Goal: Task Accomplishment & Management: Use online tool/utility

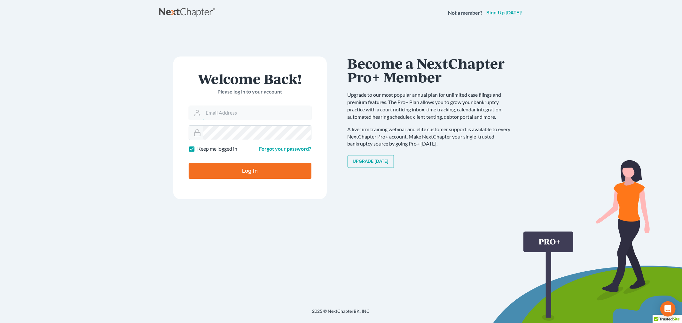
type input "[EMAIL_ADDRESS][DOMAIN_NAME]"
click at [257, 161] on div "Log In" at bounding box center [250, 168] width 123 height 21
click at [255, 164] on input "Log In" at bounding box center [250, 171] width 123 height 16
type input "Thinking..."
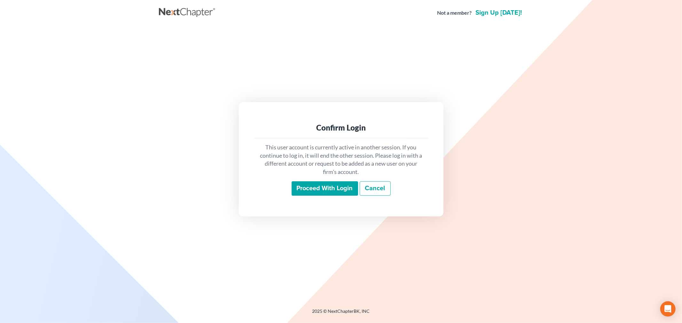
click at [339, 185] on input "Proceed with login" at bounding box center [324, 188] width 66 height 15
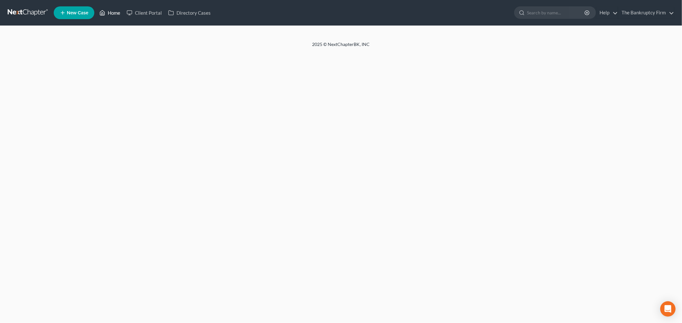
click at [115, 13] on link "Home" at bounding box center [109, 13] width 27 height 12
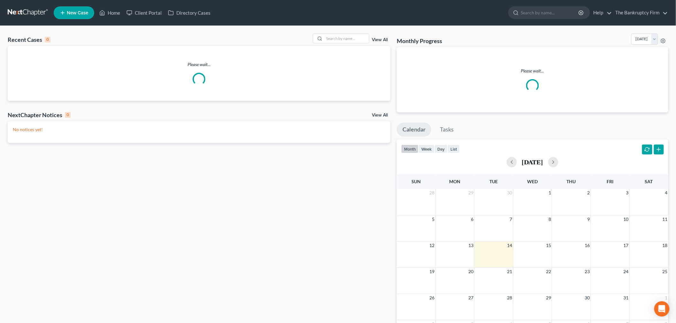
click at [382, 39] on link "View All" at bounding box center [380, 40] width 16 height 4
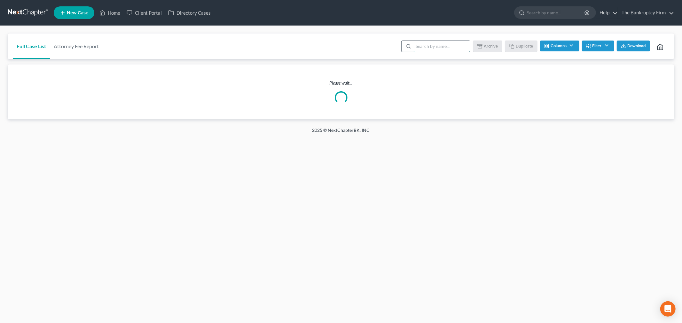
click at [417, 44] on input "search" at bounding box center [441, 46] width 57 height 11
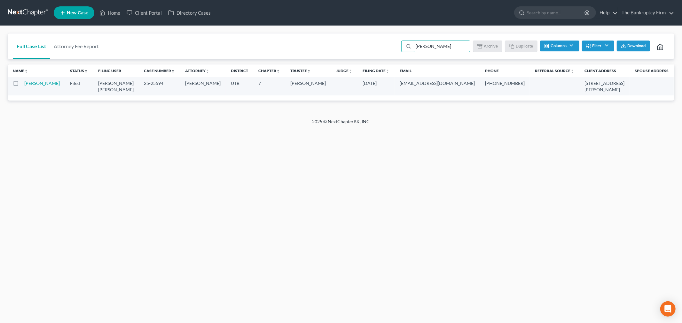
click at [22, 85] on label at bounding box center [22, 85] width 0 height 0
type input "[PERSON_NAME]"
click at [24, 82] on input "checkbox" at bounding box center [26, 82] width 4 height 4
click at [22, 85] on label at bounding box center [22, 85] width 0 height 0
click at [24, 84] on input "checkbox" at bounding box center [26, 82] width 4 height 4
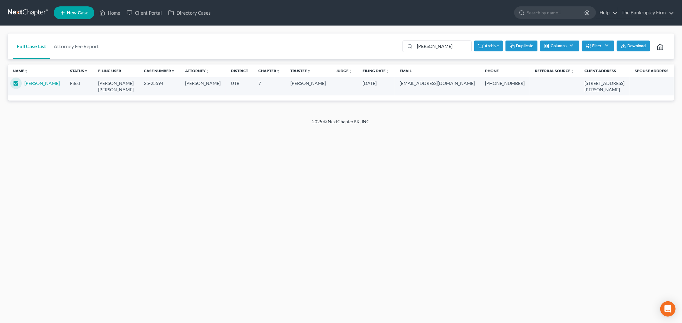
checkbox input "false"
click at [30, 86] on link "[PERSON_NAME]" at bounding box center [41, 83] width 35 height 5
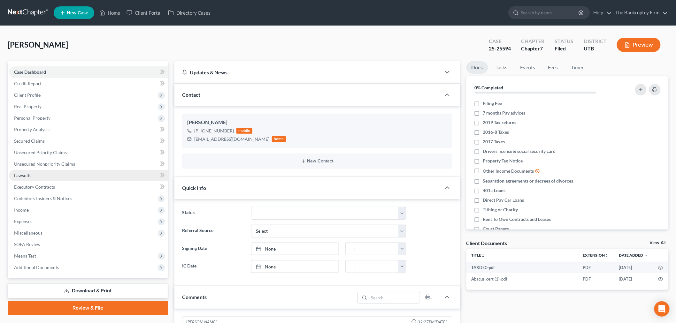
scroll to position [50, 0]
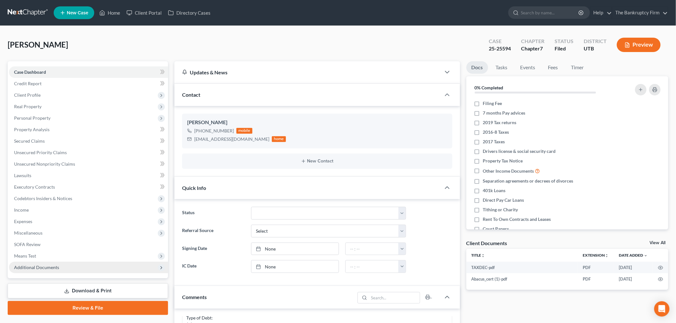
click at [68, 262] on span "Additional Documents" at bounding box center [88, 268] width 159 height 12
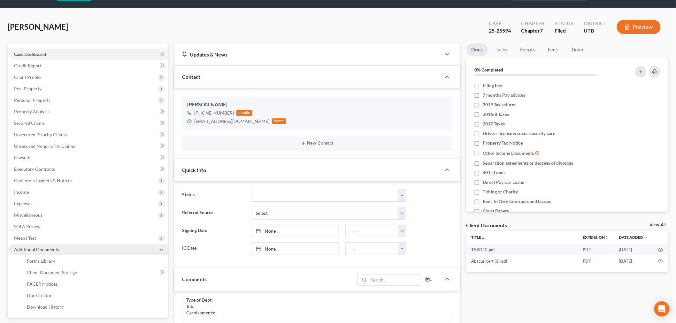
scroll to position [35, 0]
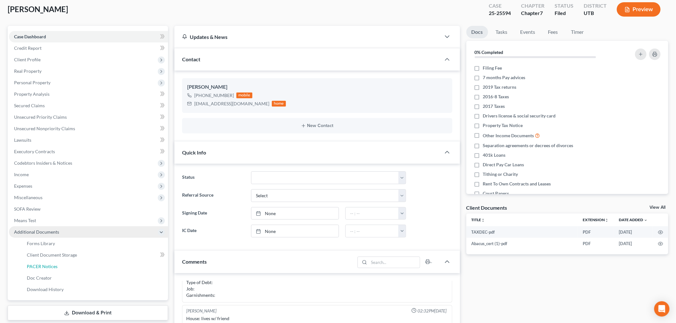
click at [68, 264] on link "PACER Notices" at bounding box center [95, 267] width 146 height 12
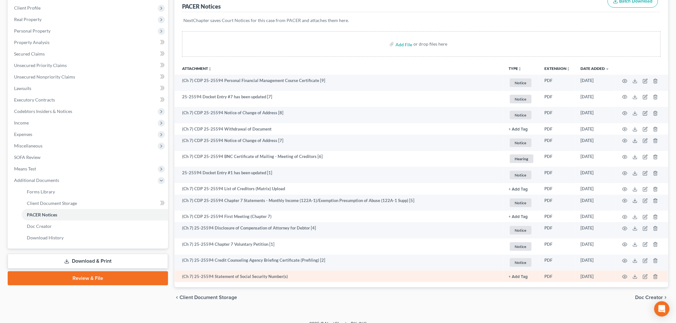
scroll to position [96, 0]
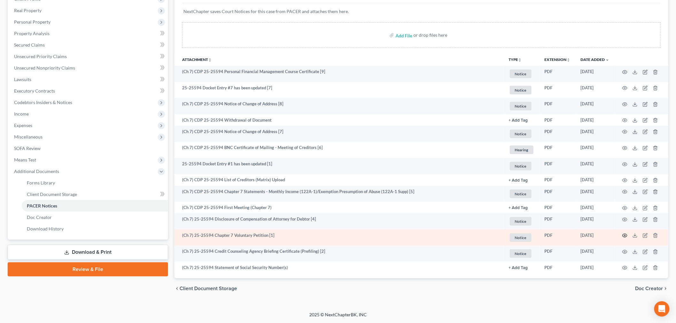
click at [623, 236] on icon "button" at bounding box center [624, 235] width 5 height 5
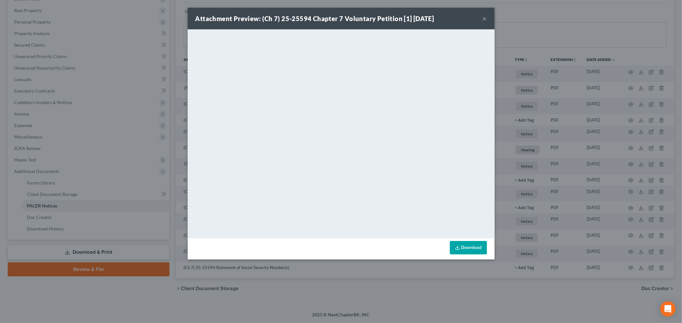
click at [483, 18] on button "×" at bounding box center [484, 19] width 4 height 8
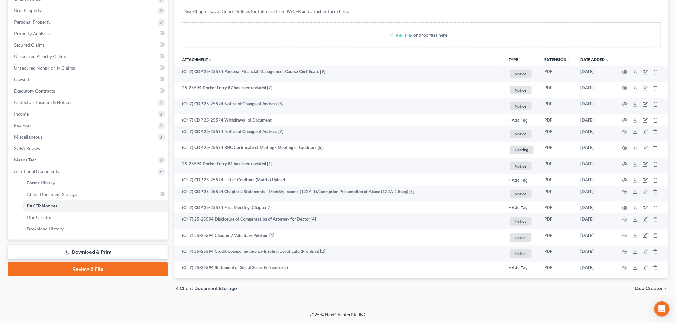
click at [429, 301] on div "Petition Navigation Case Dashboard Payments Invoices Payments Payments Credit R…" at bounding box center [338, 134] width 661 height 339
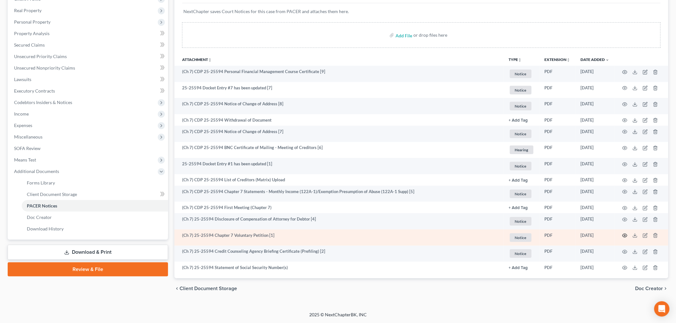
click at [624, 234] on icon "button" at bounding box center [625, 236] width 5 height 4
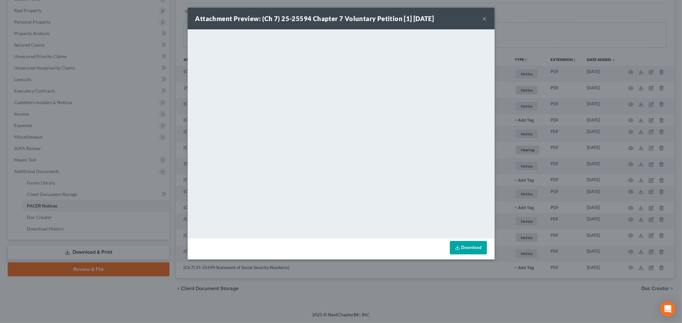
click at [481, 16] on div "Attachment Preview: (Ch 7) 25-25594 Chapter 7 Voluntary Petition [1] [DATE] ×" at bounding box center [341, 19] width 307 height 22
click at [482, 16] on button "×" at bounding box center [484, 19] width 4 height 8
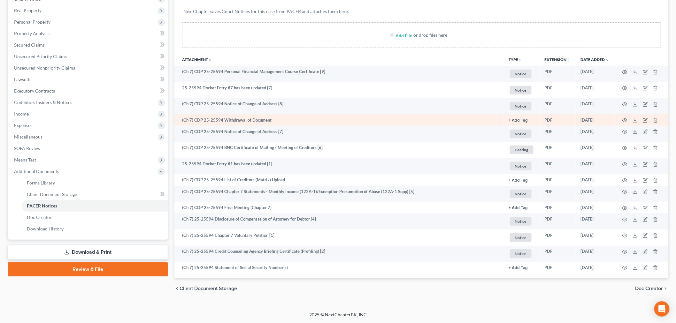
scroll to position [0, 0]
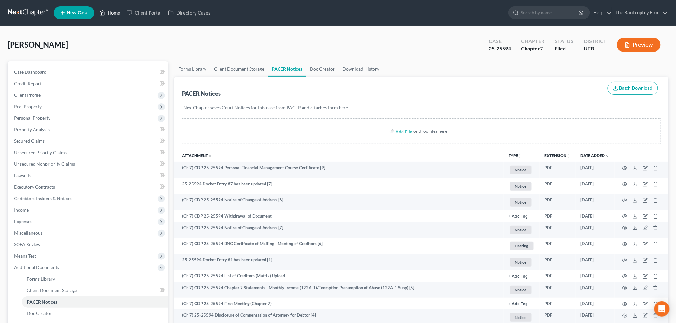
click at [113, 10] on link "Home" at bounding box center [109, 13] width 27 height 12
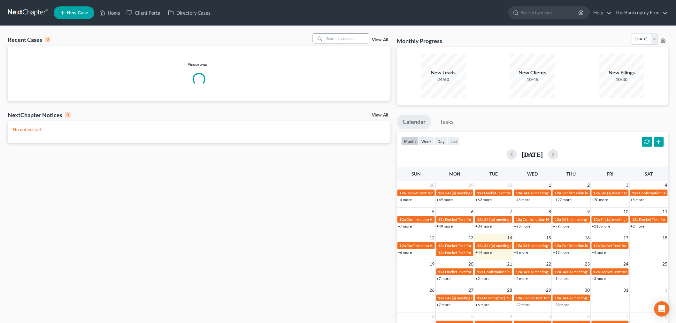
click at [355, 43] on input "search" at bounding box center [346, 38] width 45 height 9
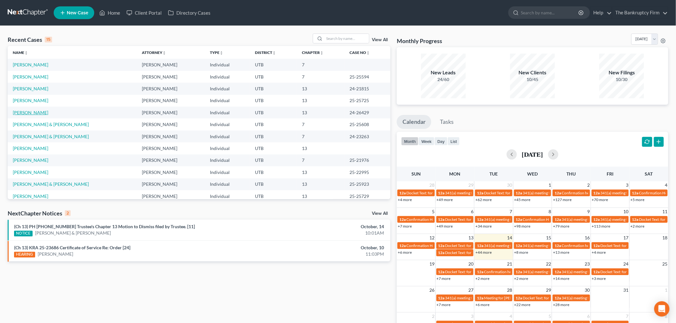
click at [25, 111] on link "[PERSON_NAME]" at bounding box center [30, 112] width 35 height 5
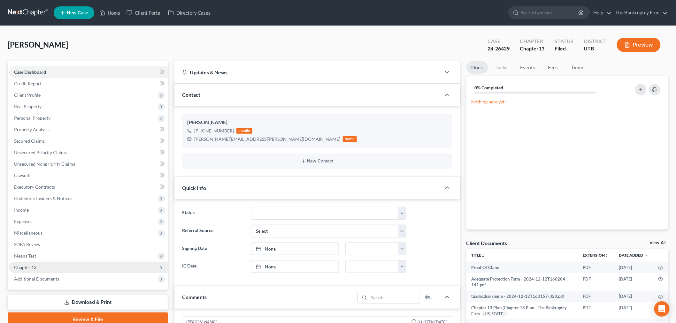
scroll to position [50, 0]
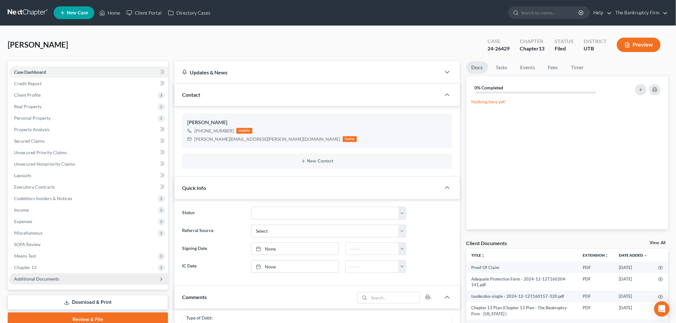
click at [87, 278] on span "Additional Documents" at bounding box center [88, 280] width 159 height 12
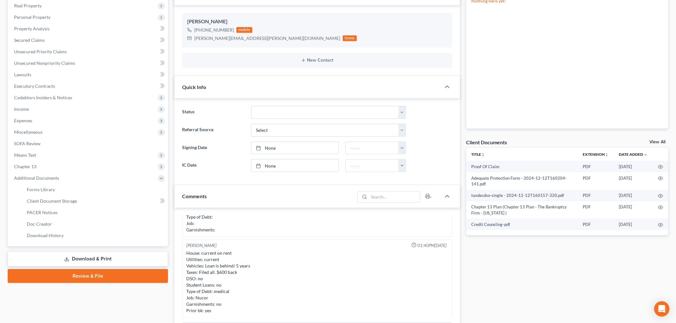
scroll to position [106, 0]
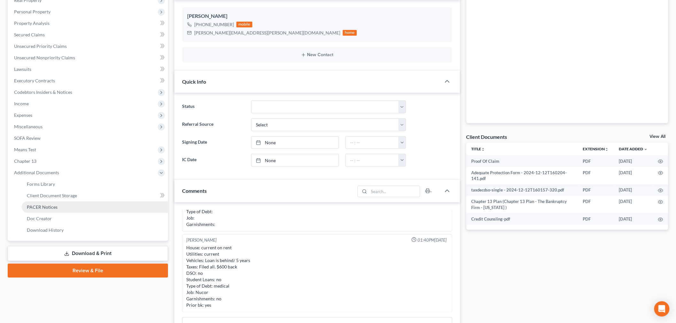
click at [70, 208] on link "PACER Notices" at bounding box center [95, 208] width 146 height 12
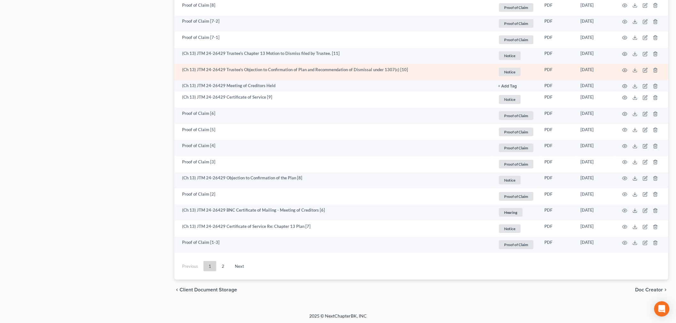
scroll to position [1071, 0]
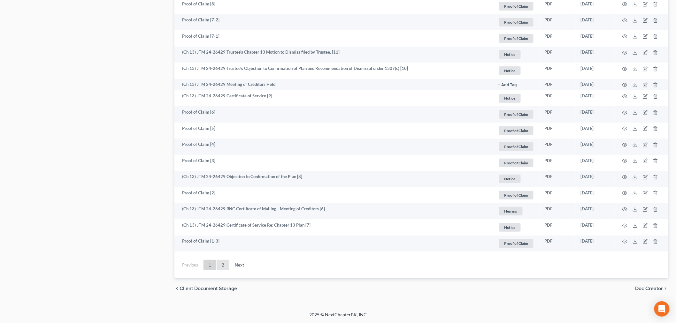
click at [226, 263] on link "2" at bounding box center [223, 265] width 13 height 10
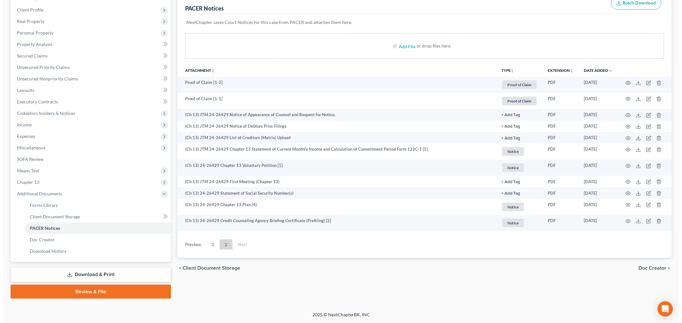
scroll to position [84, 0]
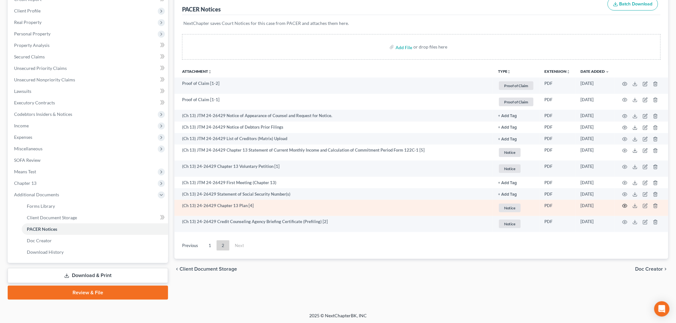
click at [623, 207] on icon "button" at bounding box center [624, 206] width 5 height 5
